Goal: Task Accomplishment & Management: Use online tool/utility

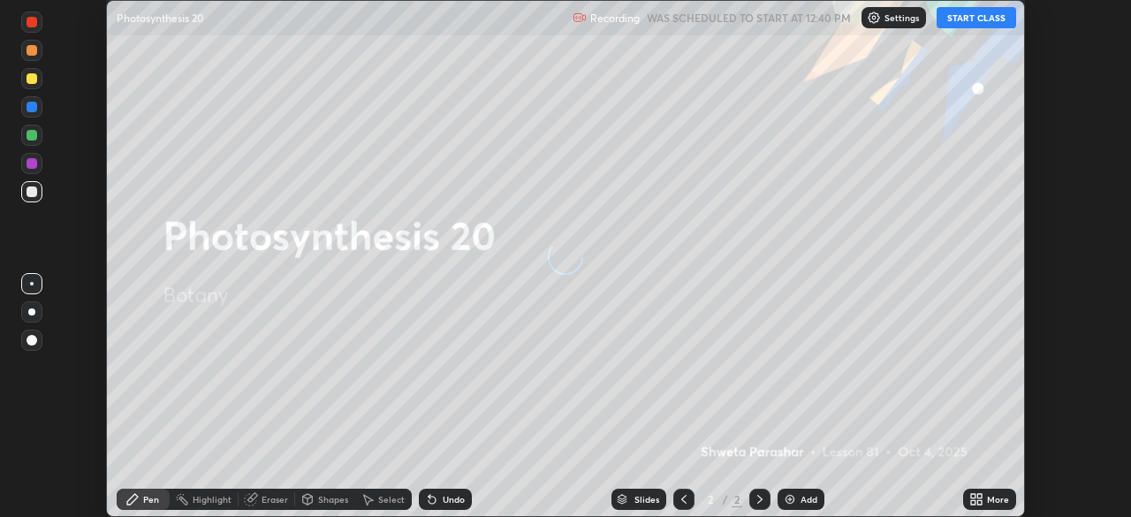
scroll to position [517, 1130]
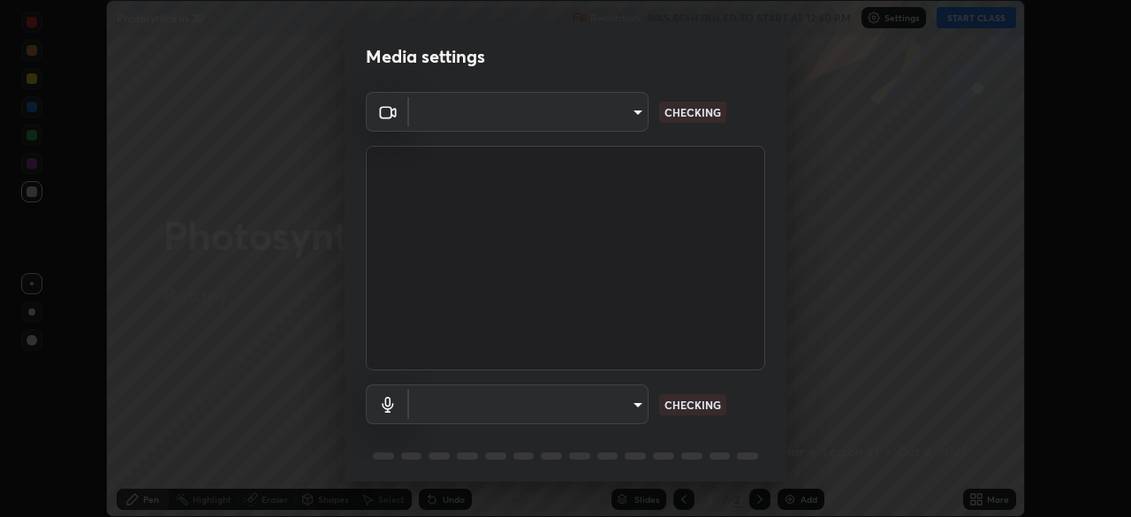
type input "818a91253a416a8f159aafbab5488c6aedebfd7ab3d2f92462e67a579d7611ad"
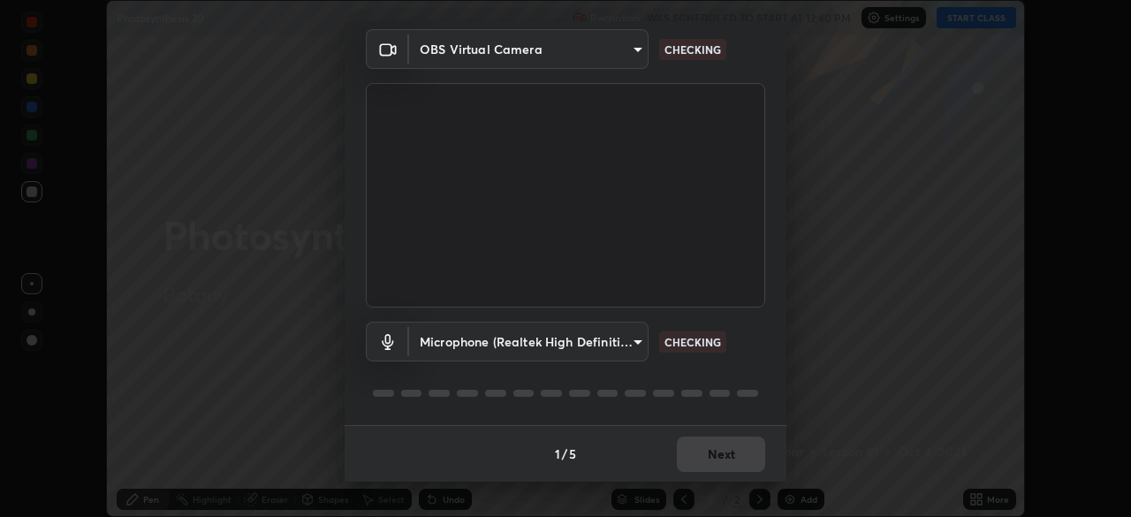
click at [631, 348] on body "Erase all Photosynthesis 20 Recording WAS SCHEDULED TO START AT 12:40 PM Settin…" at bounding box center [565, 258] width 1131 height 517
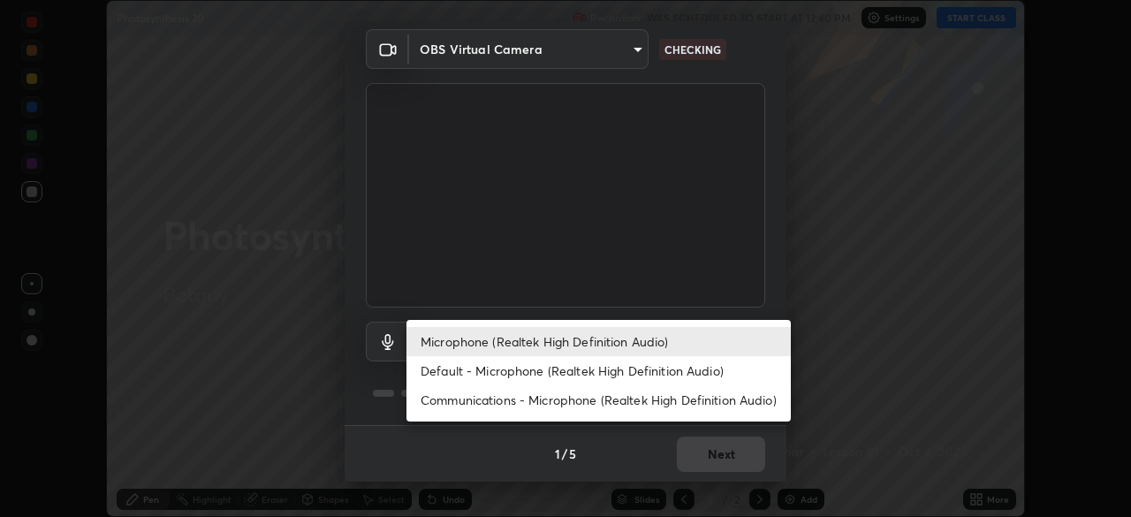
click at [647, 375] on li "Default - Microphone (Realtek High Definition Audio)" at bounding box center [598, 370] width 384 height 29
type input "default"
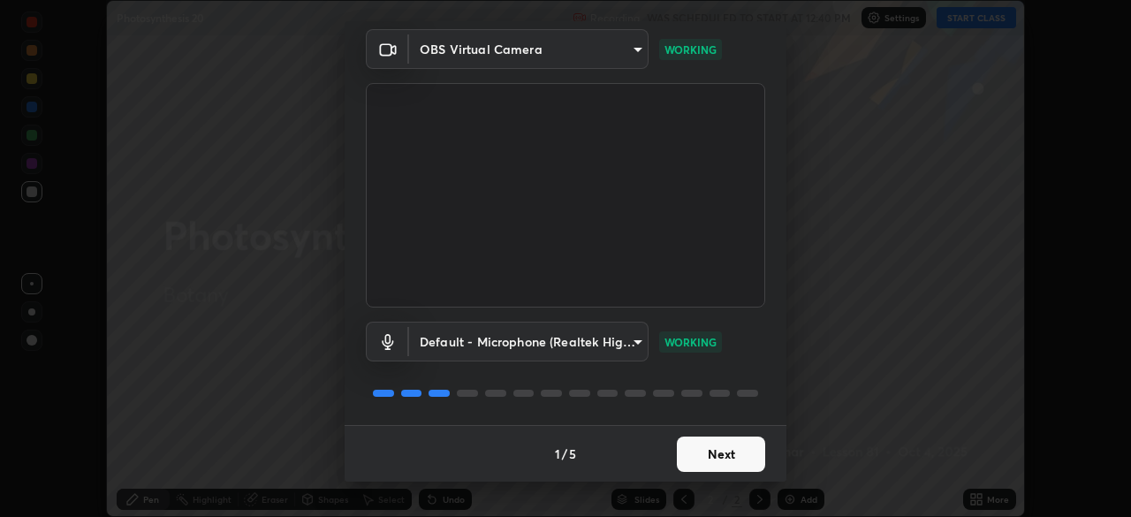
click at [742, 424] on div "Default - Microphone (Realtek High Definition Audio) default WORKING" at bounding box center [565, 366] width 399 height 118
click at [732, 440] on button "Next" at bounding box center [721, 453] width 88 height 35
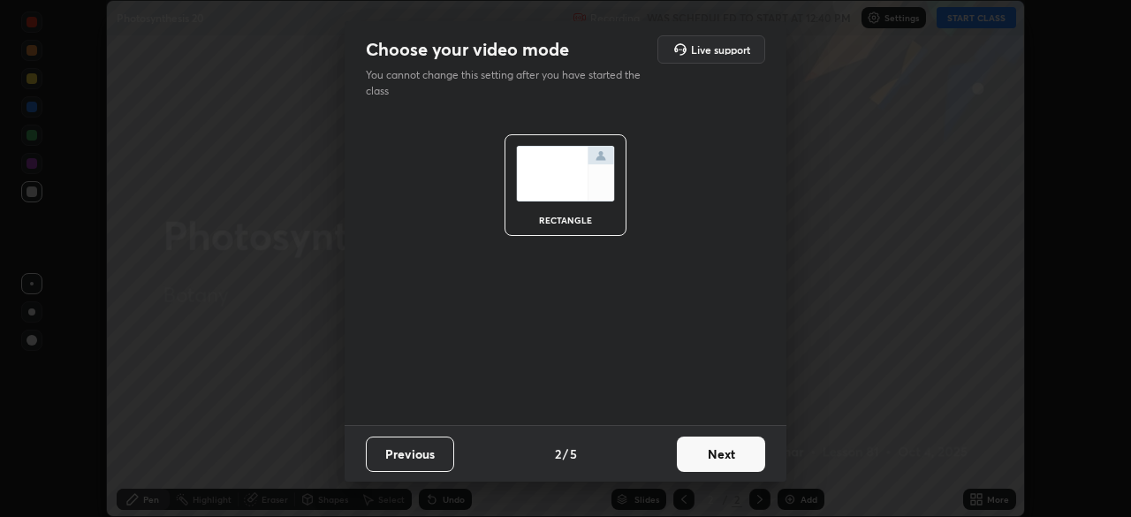
click at [733, 444] on button "Next" at bounding box center [721, 453] width 88 height 35
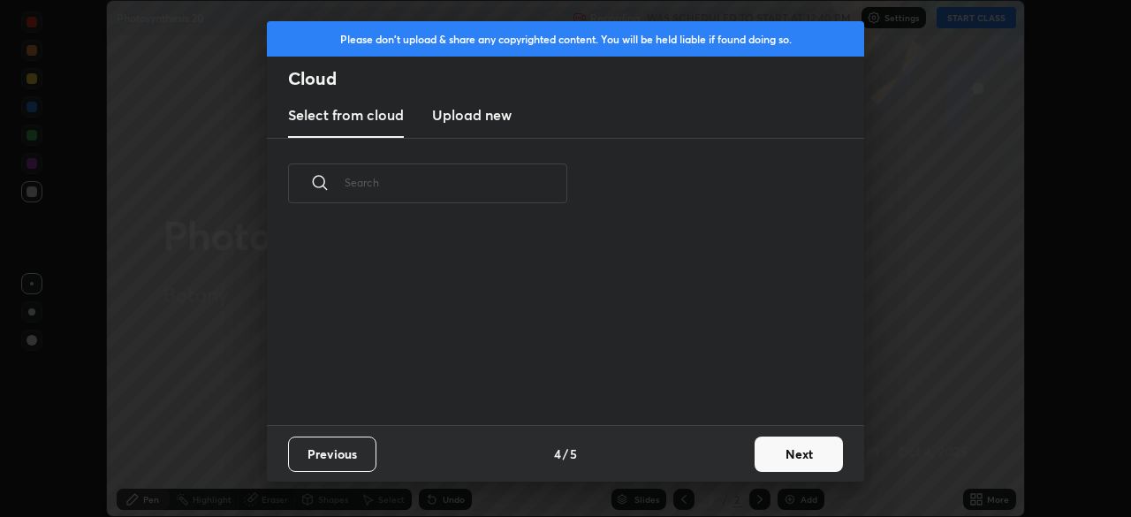
click at [744, 446] on div "Previous 4 / 5 Next" at bounding box center [565, 453] width 597 height 57
click at [757, 447] on button "Next" at bounding box center [799, 453] width 88 height 35
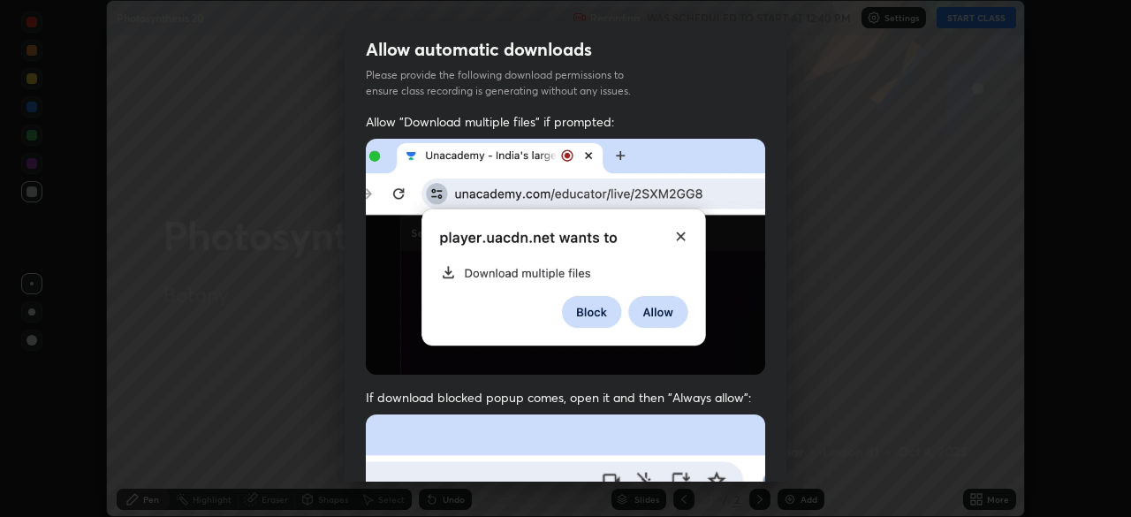
click at [793, 452] on div "Allow automatic downloads Please provide the following download permissions to …" at bounding box center [565, 258] width 1131 height 517
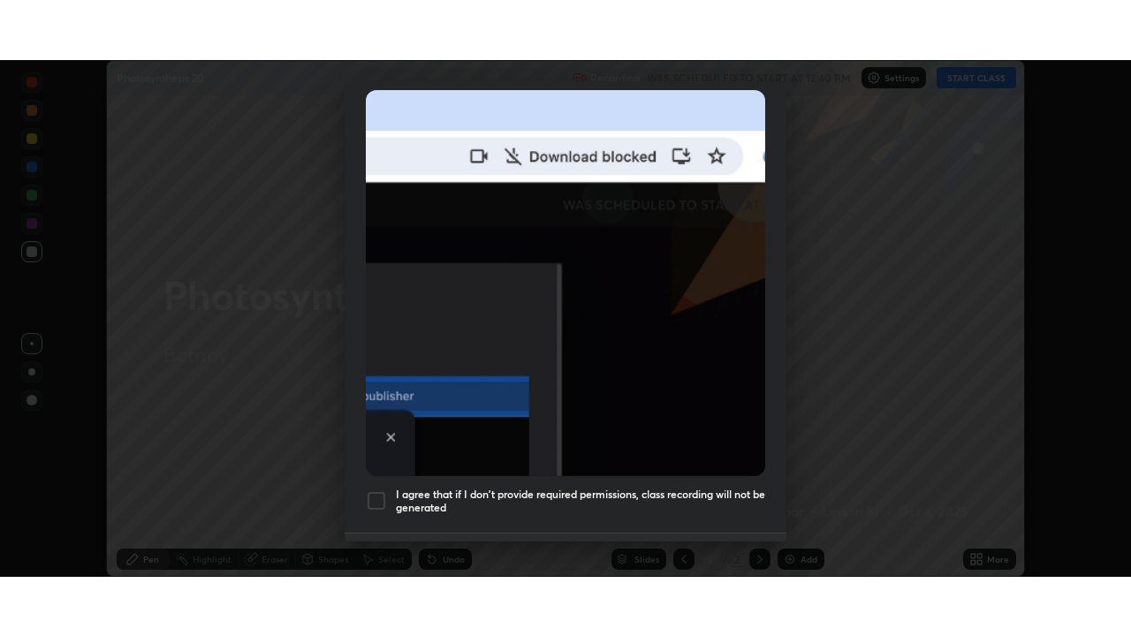
scroll to position [423, 0]
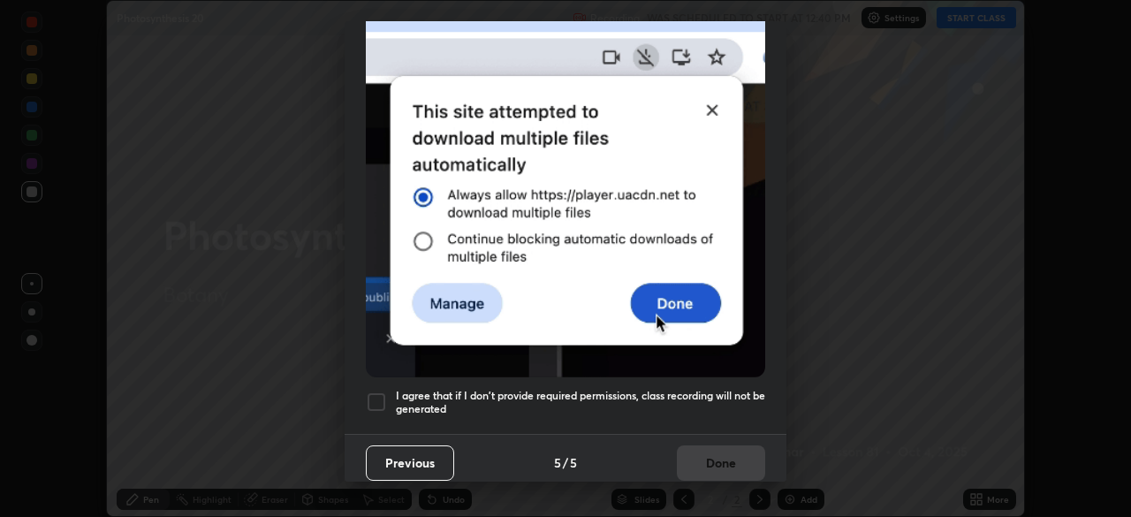
click at [656, 389] on h5 "I agree that if I don't provide required permissions, class recording will not …" at bounding box center [580, 402] width 369 height 27
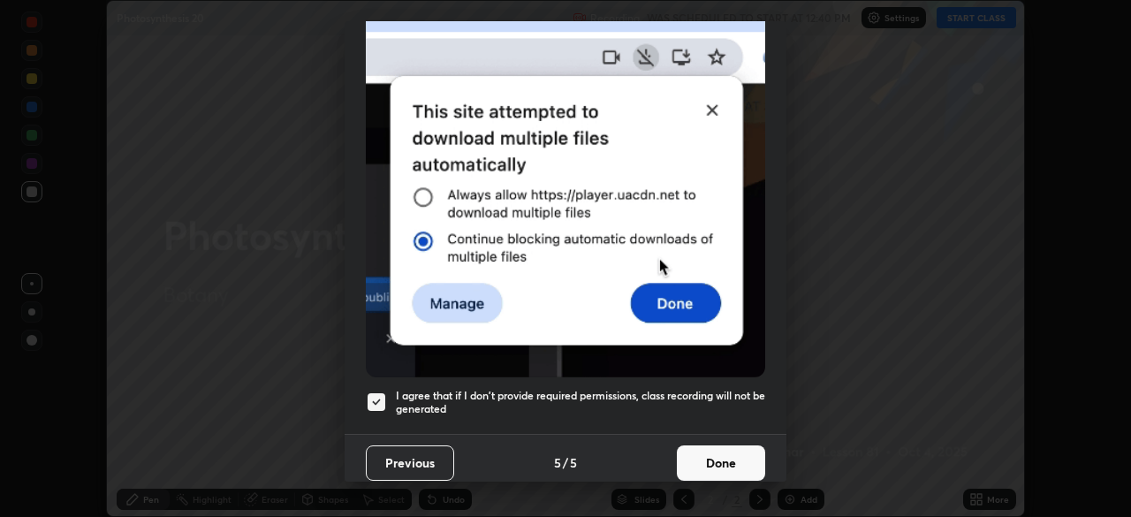
click at [724, 465] on button "Done" at bounding box center [721, 462] width 88 height 35
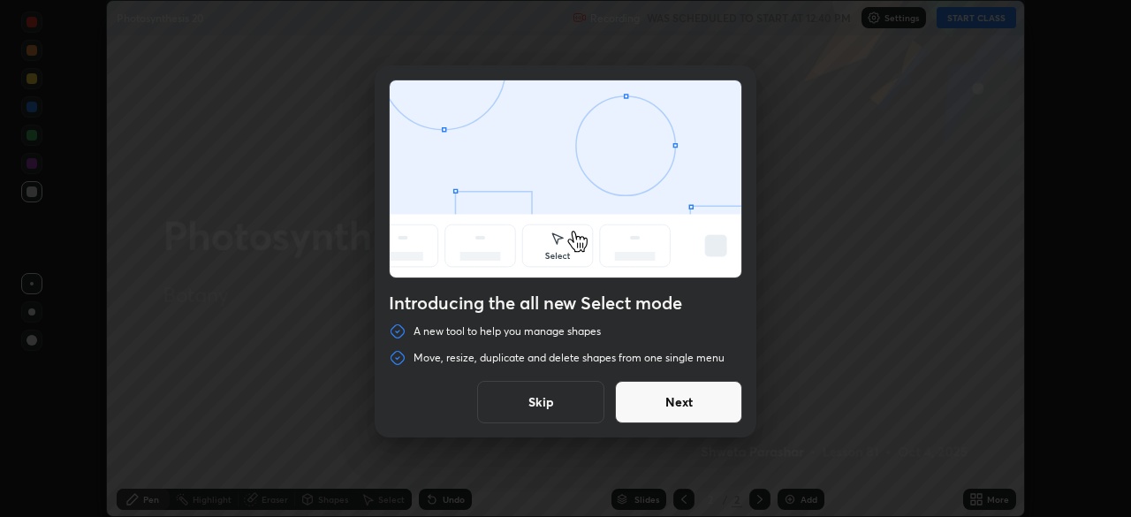
click at [572, 400] on button "Skip" at bounding box center [540, 402] width 127 height 42
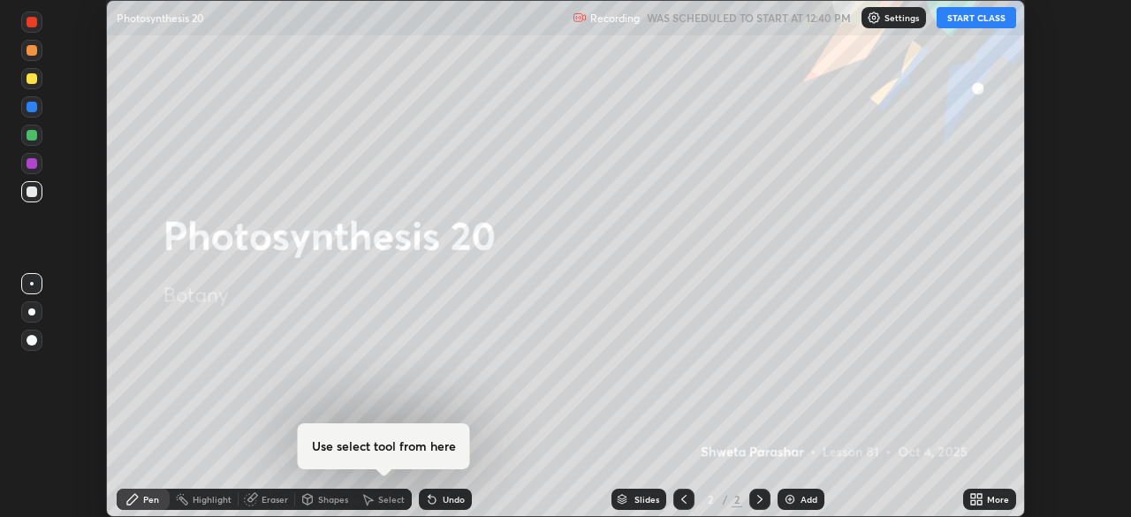
click at [975, 15] on button "START CLASS" at bounding box center [977, 17] width 80 height 21
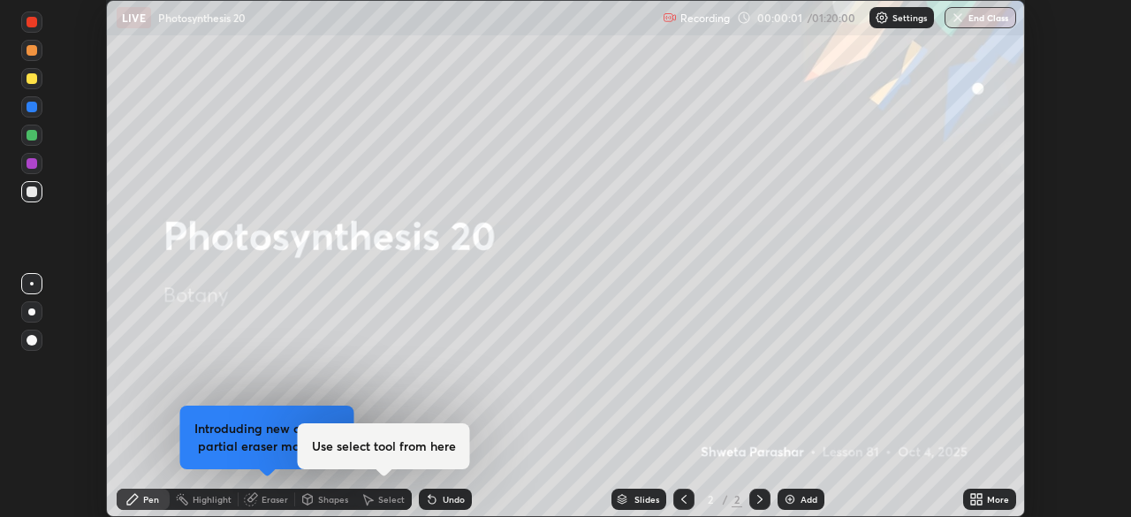
click at [979, 496] on icon at bounding box center [979, 496] width 4 height 4
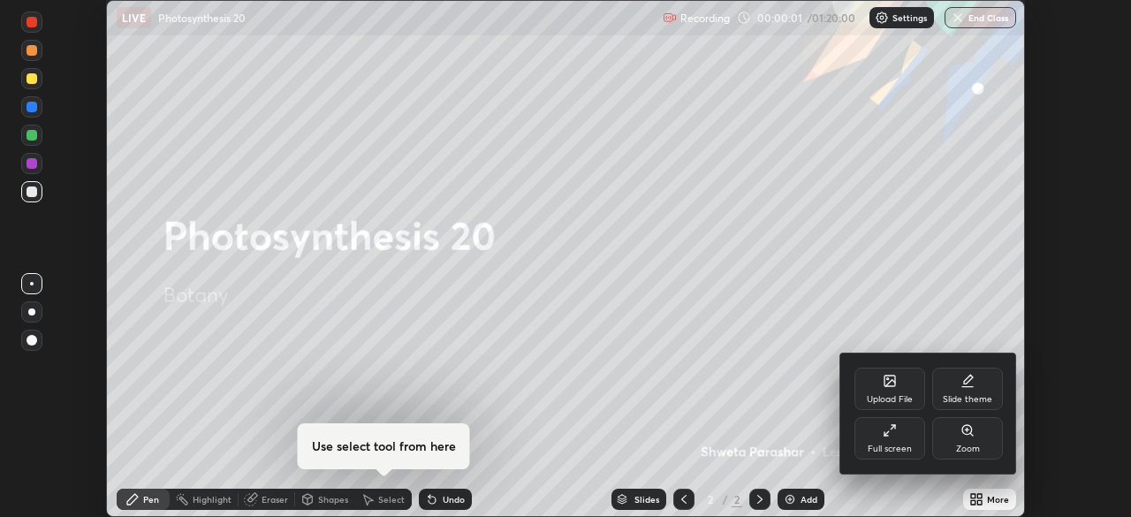
click at [896, 446] on div "Full screen" at bounding box center [890, 448] width 44 height 9
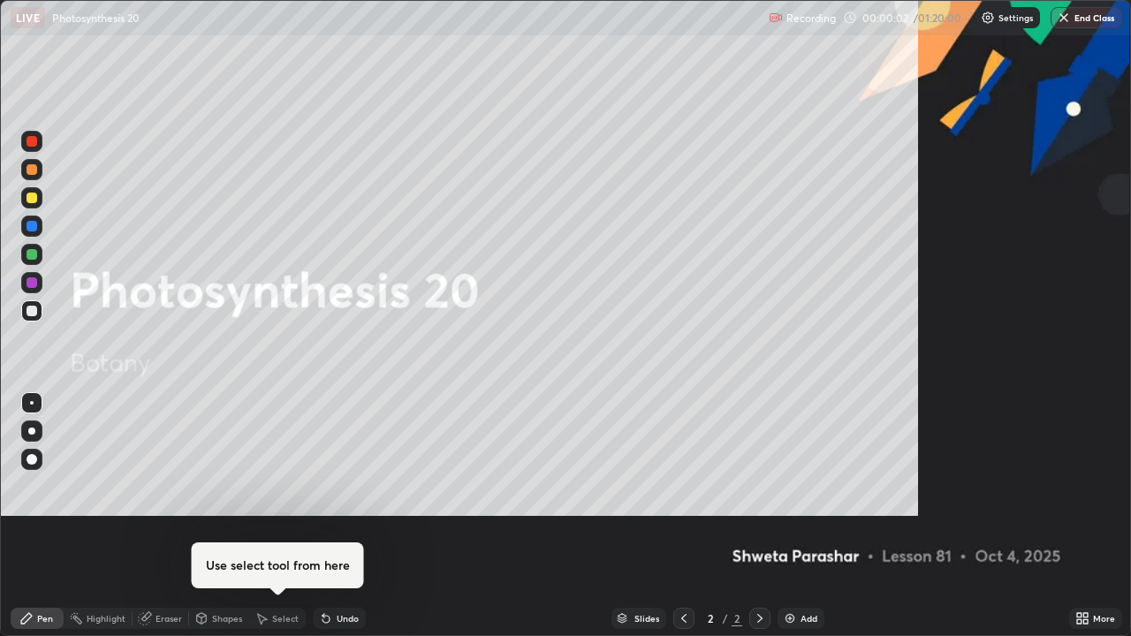
scroll to position [636, 1131]
